Goal: Information Seeking & Learning: Find specific page/section

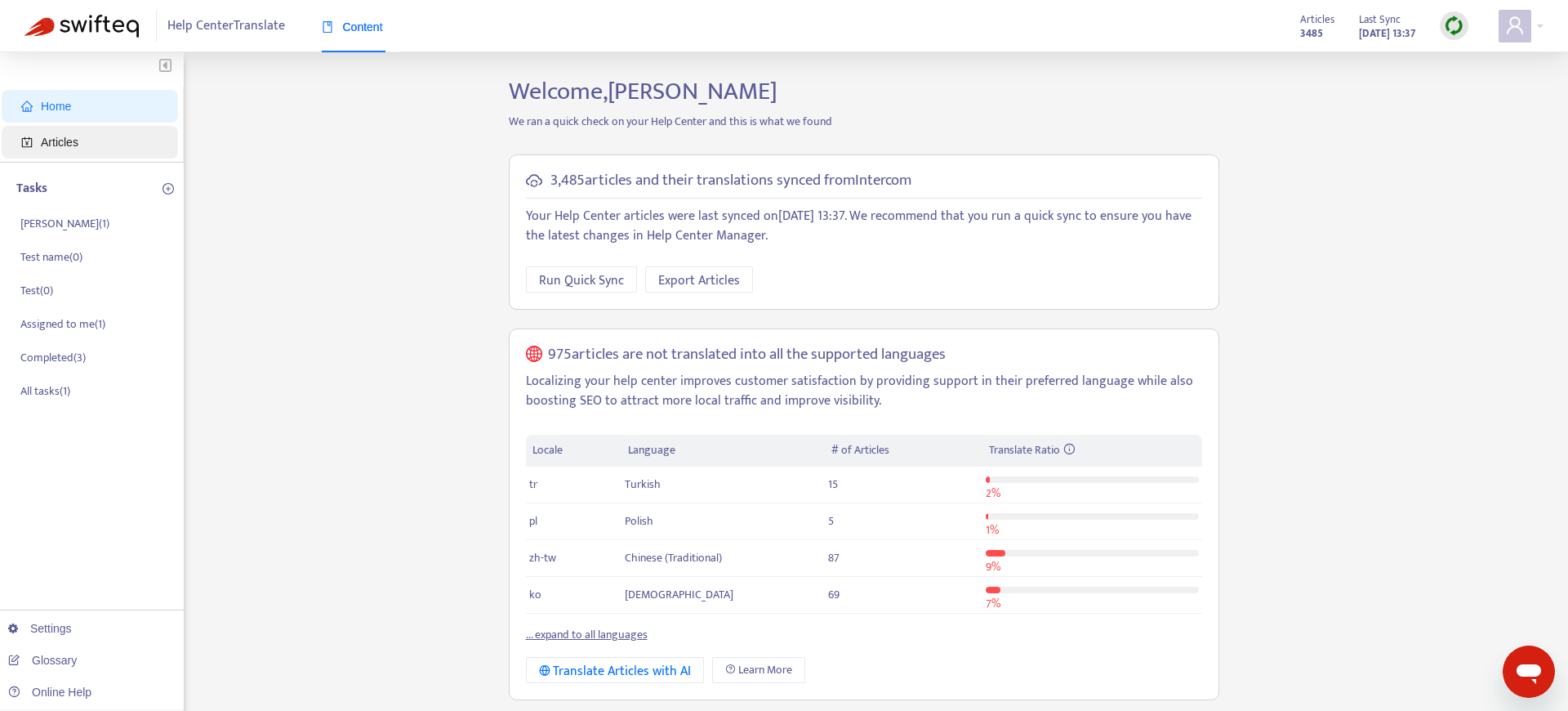
click at [91, 140] on span "Articles" at bounding box center [93, 143] width 143 height 33
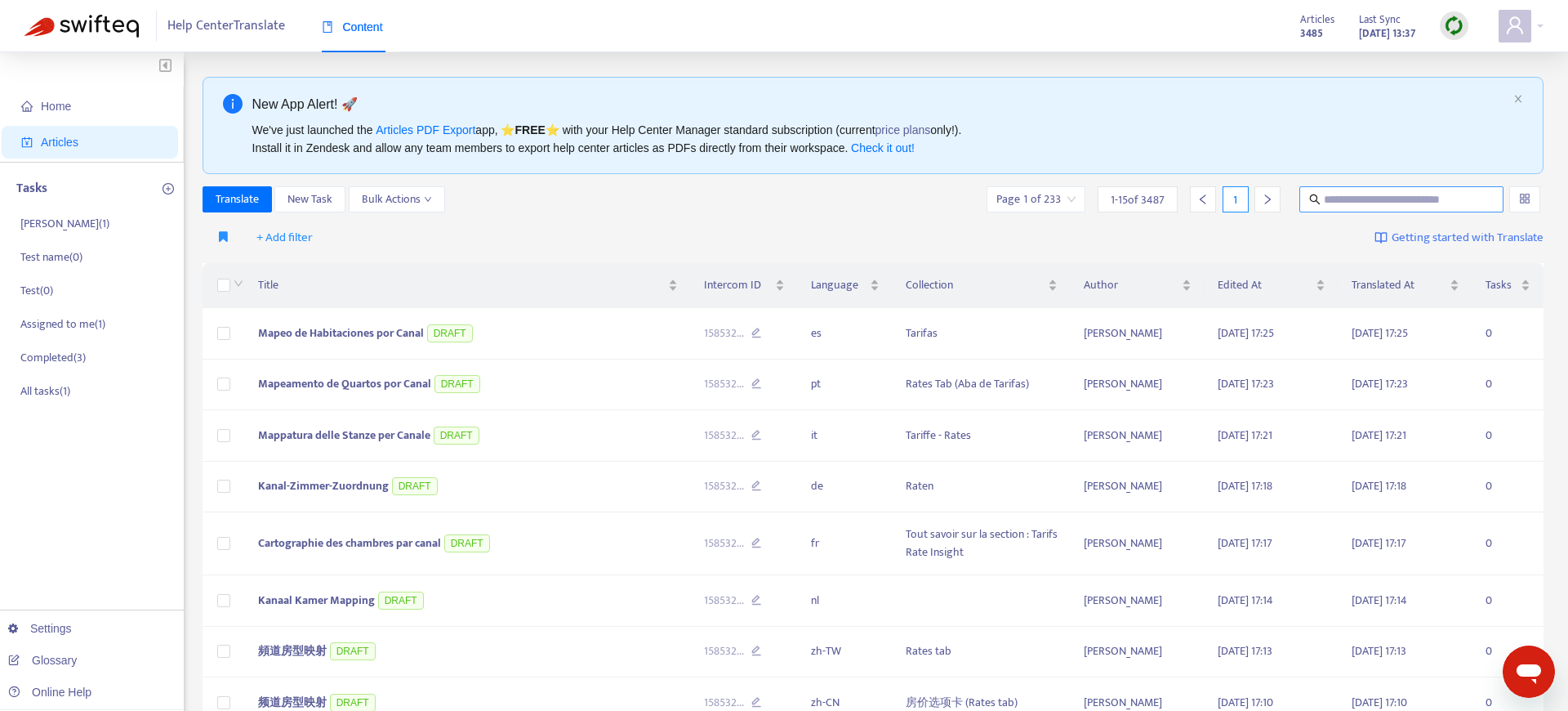
click at [1358, 200] on input "text" at bounding box center [1402, 199] width 157 height 18
type input "*****"
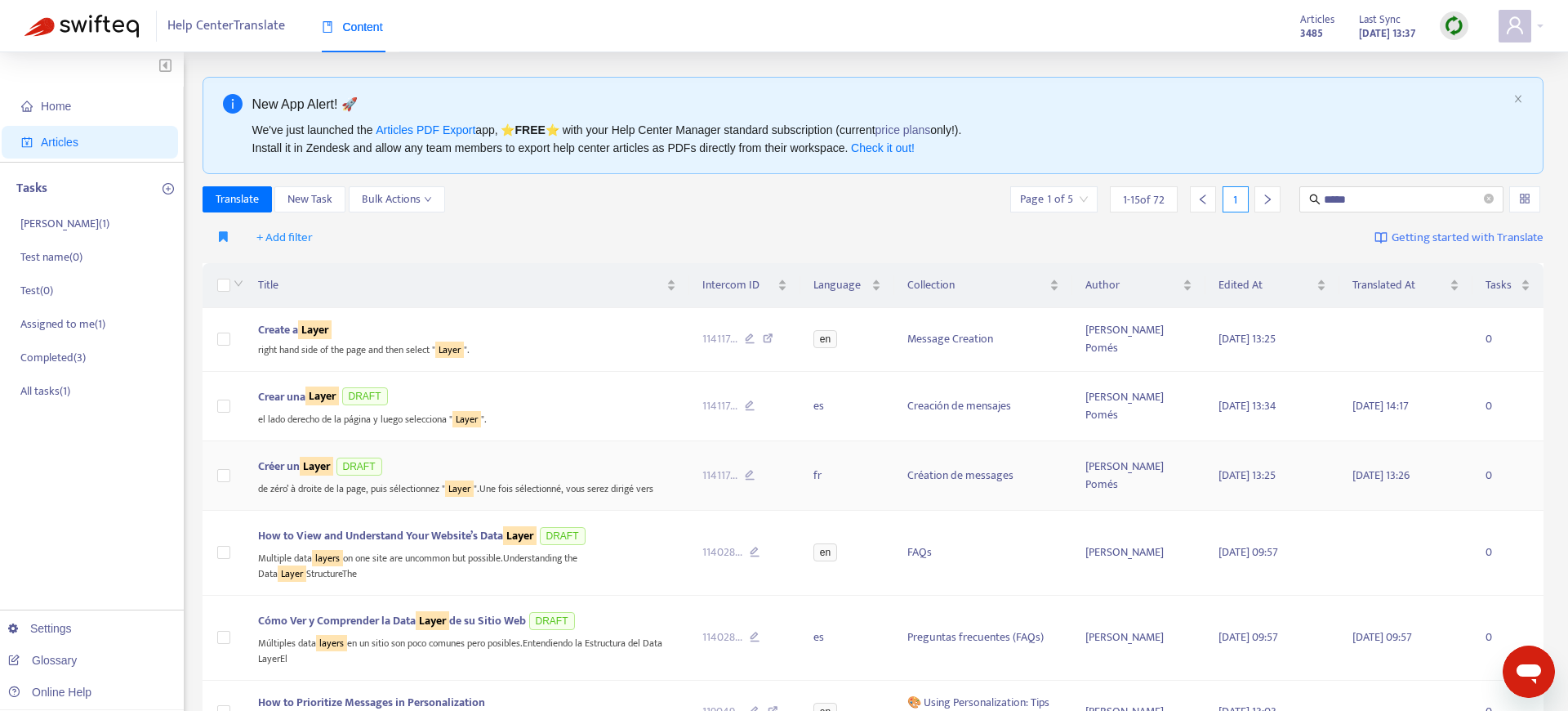
click at [589, 465] on div "Créer un Layer DRAFT" at bounding box center [467, 467] width 418 height 24
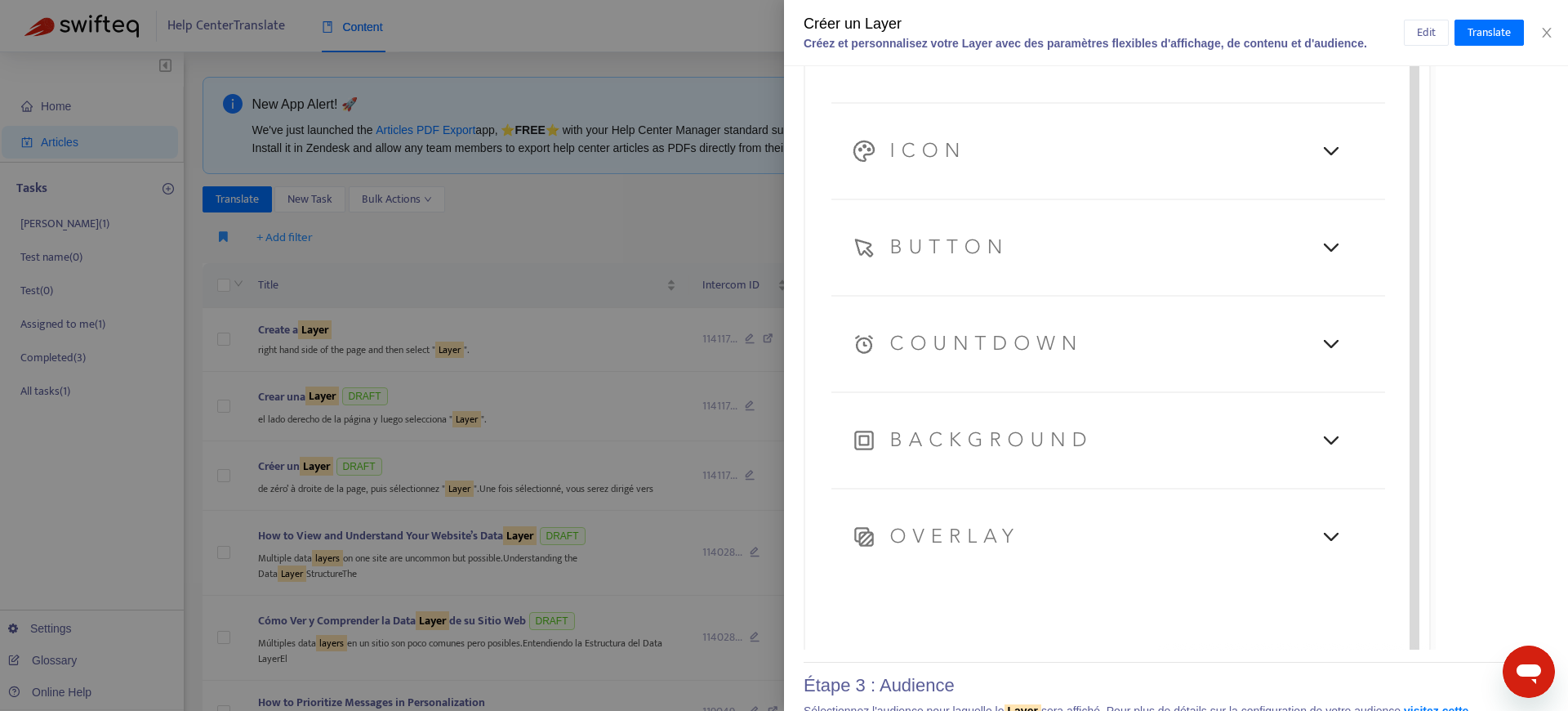
scroll to position [9525, 0]
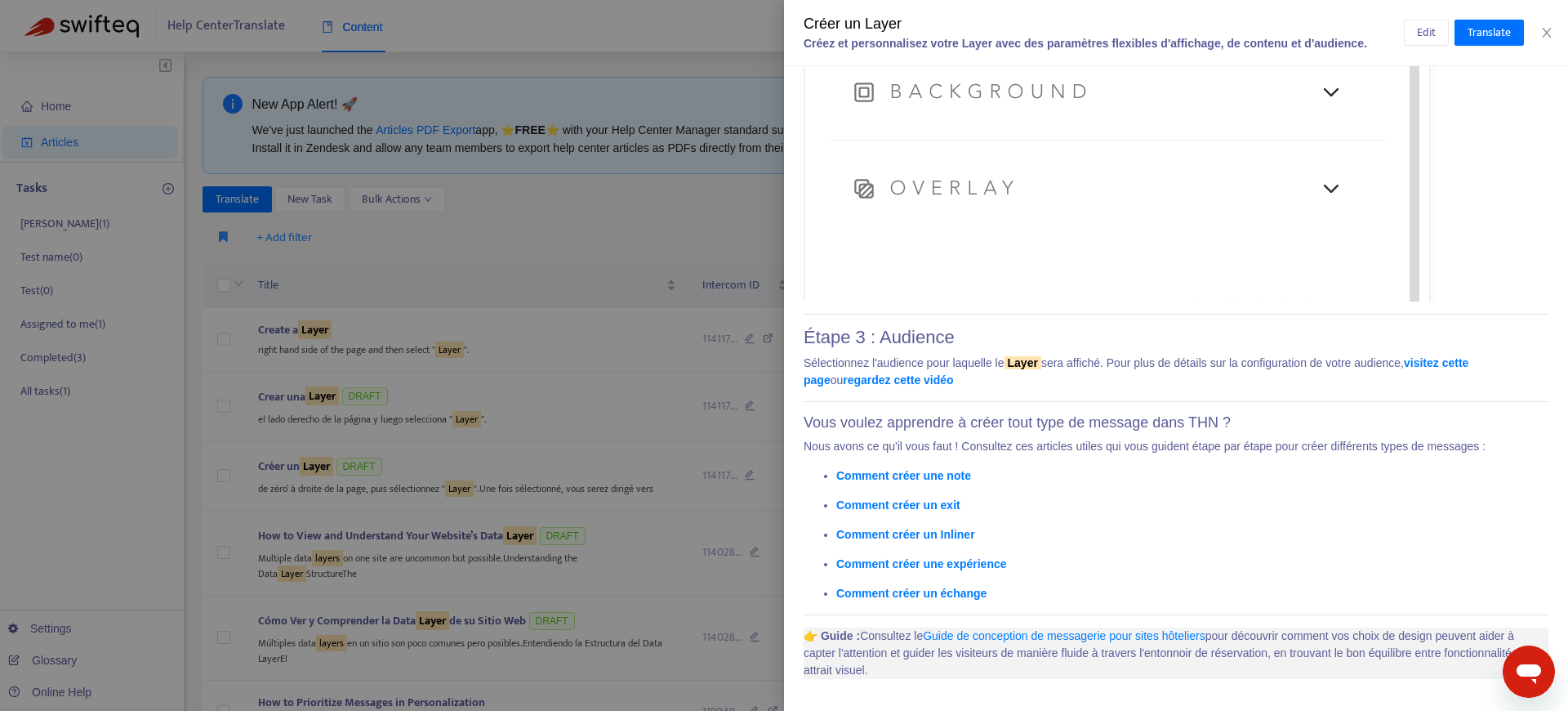
click at [1112, 640] on link "Guide de conception de messagerie pour sites hôteliers" at bounding box center [1064, 635] width 282 height 13
